Goal: Task Accomplishment & Management: Complete application form

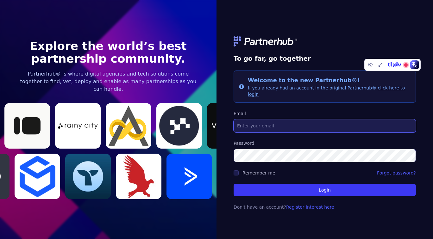
click at [279, 125] on input "Email" at bounding box center [324, 125] width 182 height 13
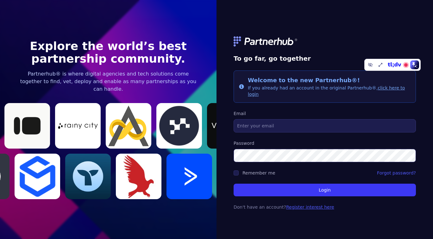
click at [312, 205] on link "Register interest here" at bounding box center [310, 207] width 48 height 5
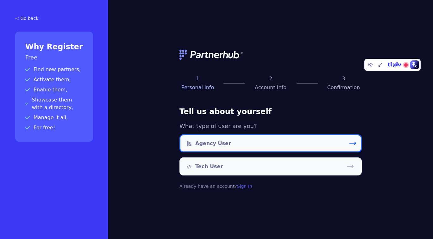
click at [270, 146] on link "Agency User" at bounding box center [270, 143] width 182 height 18
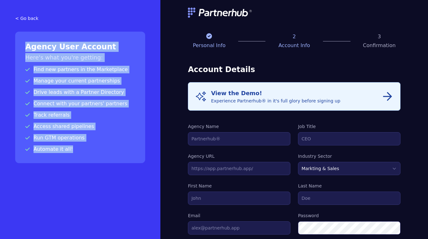
drag, startPoint x: 69, startPoint y: 150, endPoint x: 20, endPoint y: 44, distance: 117.6
click at [20, 44] on div "Agency User Account Here's what you're getting: Find new partners in the Market…" at bounding box center [80, 98] width 130 height 132
copy div "Agency User Account Here's what you're getting: Find new partners in the Market…"
